Goal: Information Seeking & Learning: Learn about a topic

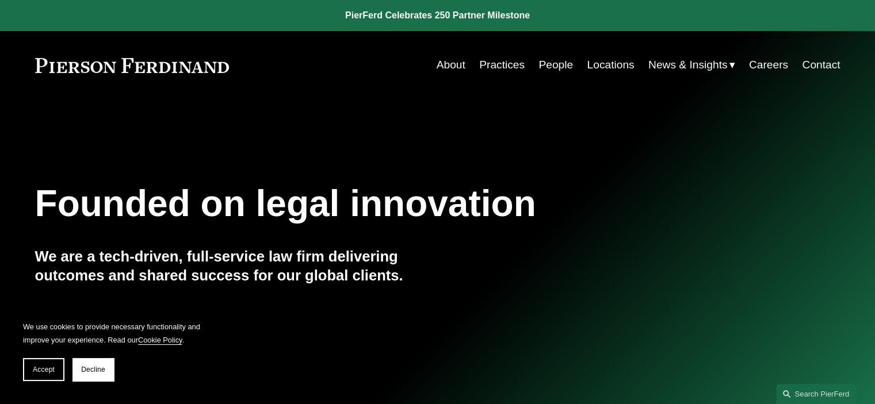
click at [544, 63] on link "People" at bounding box center [555, 65] width 35 height 22
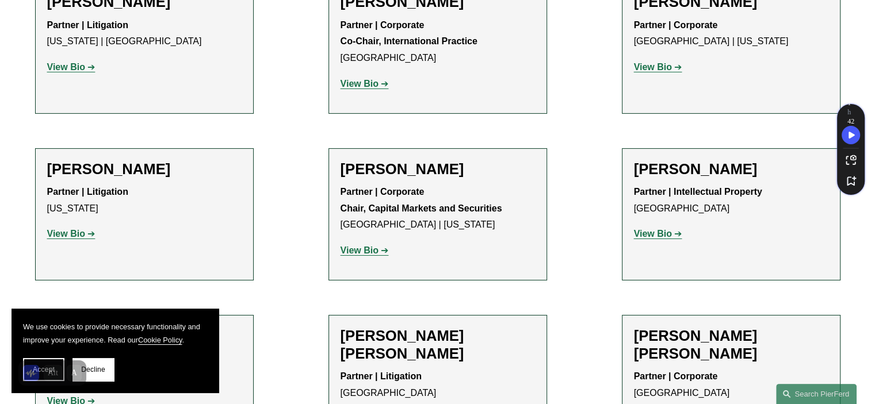
scroll to position [13757, 0]
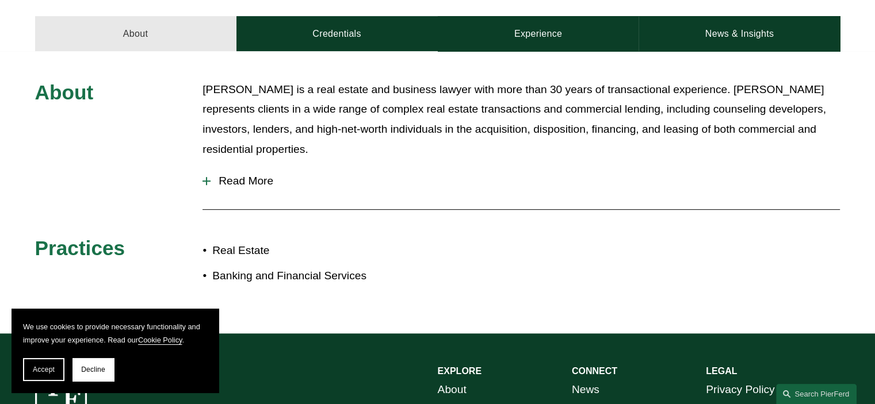
scroll to position [518, 0]
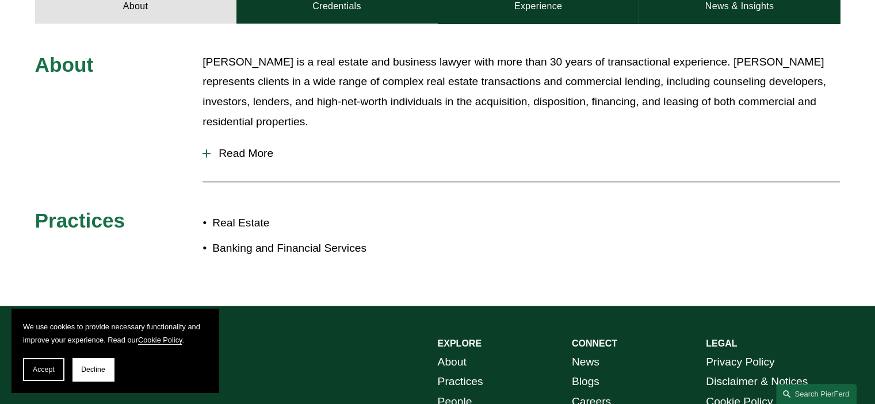
click at [239, 156] on span "Read More" at bounding box center [525, 153] width 629 height 13
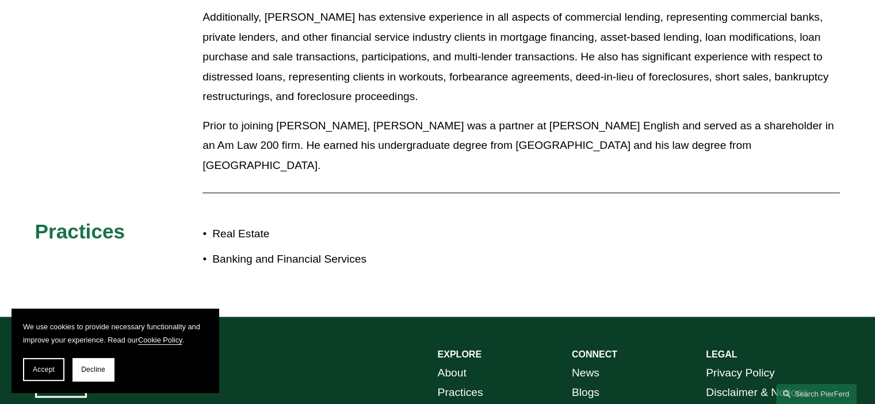
scroll to position [863, 0]
